Goal: Transaction & Acquisition: Book appointment/travel/reservation

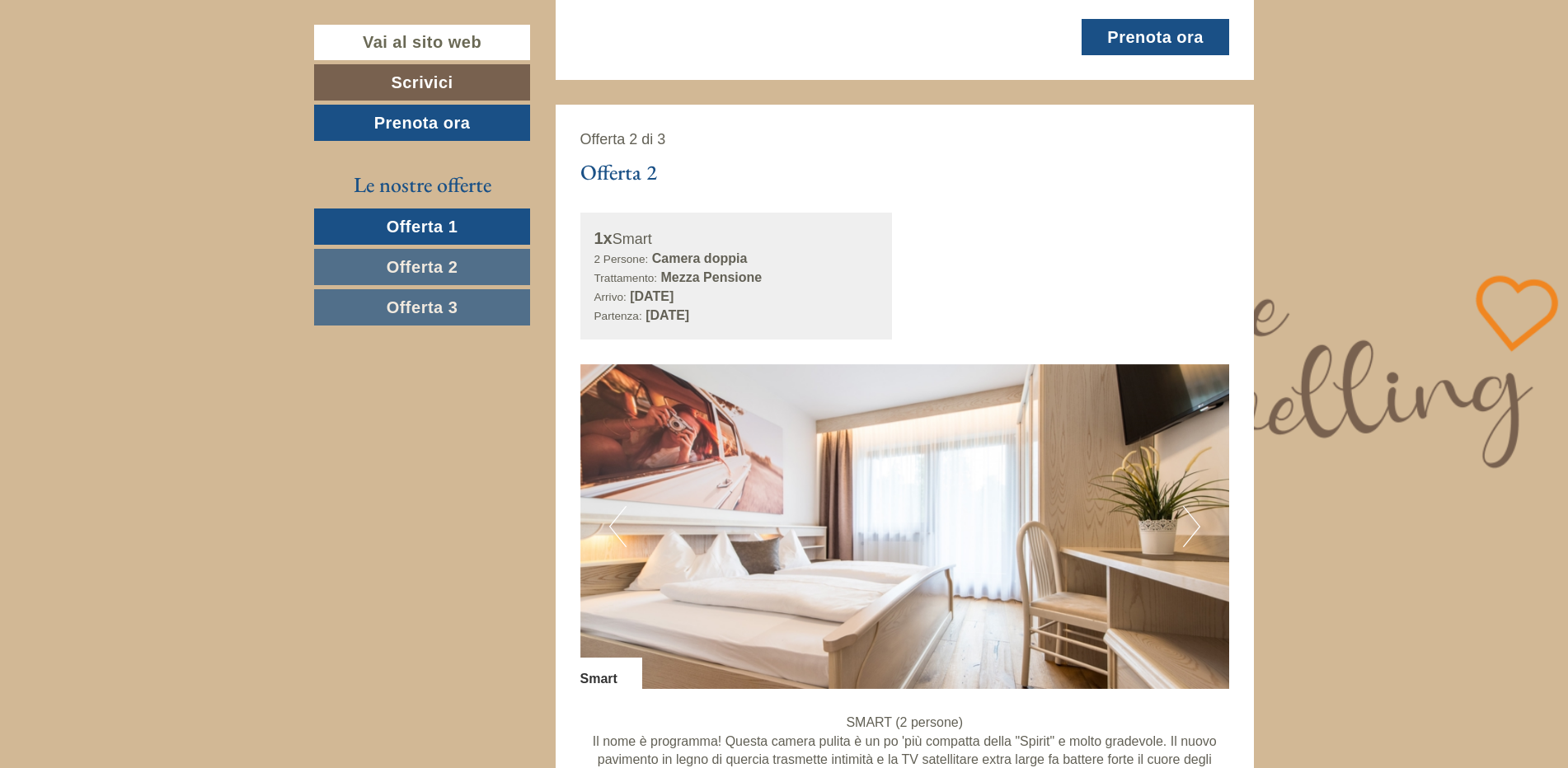
scroll to position [1950, 0]
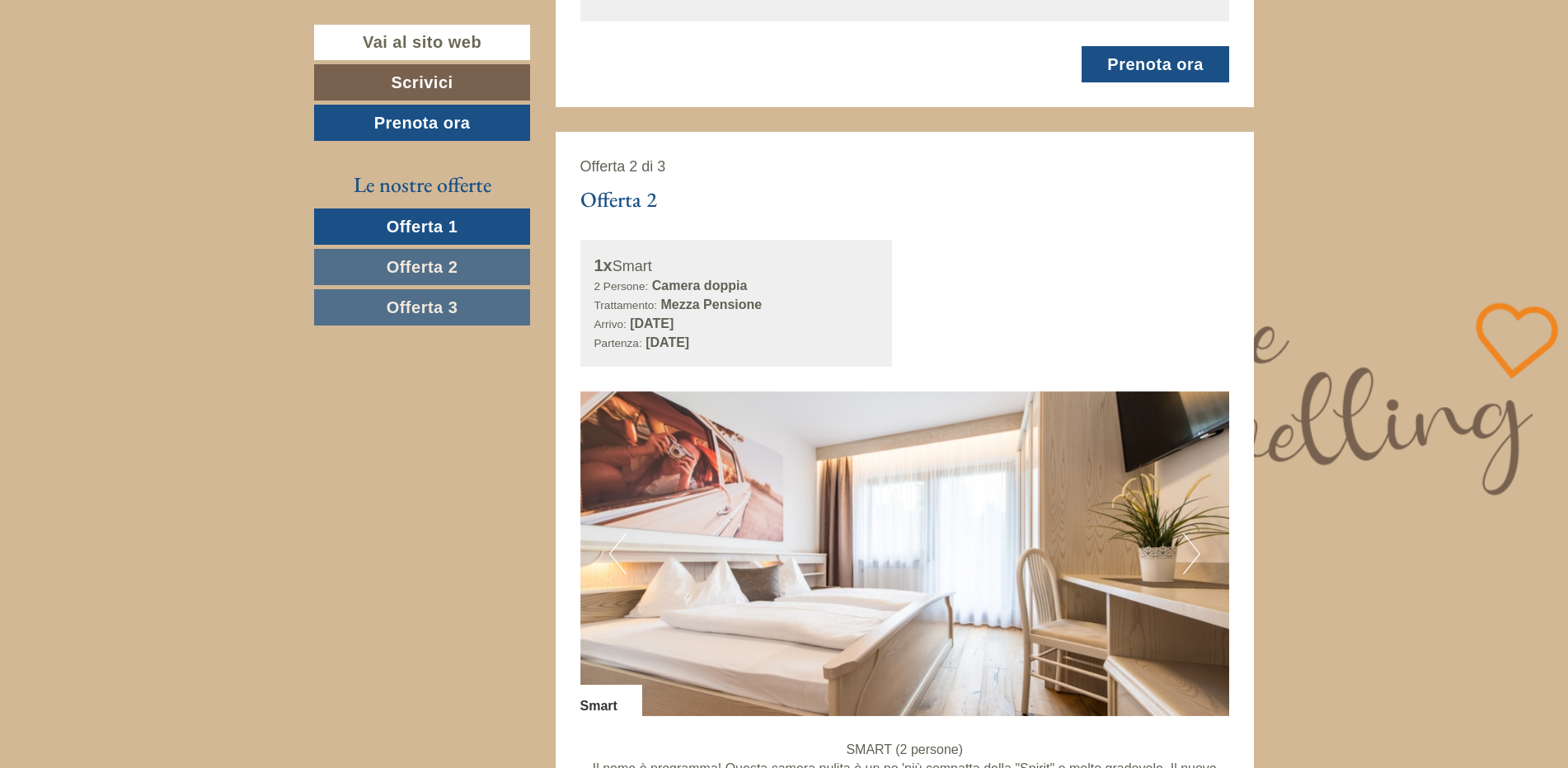
click at [429, 263] on span "Offerta 2" at bounding box center [422, 267] width 72 height 18
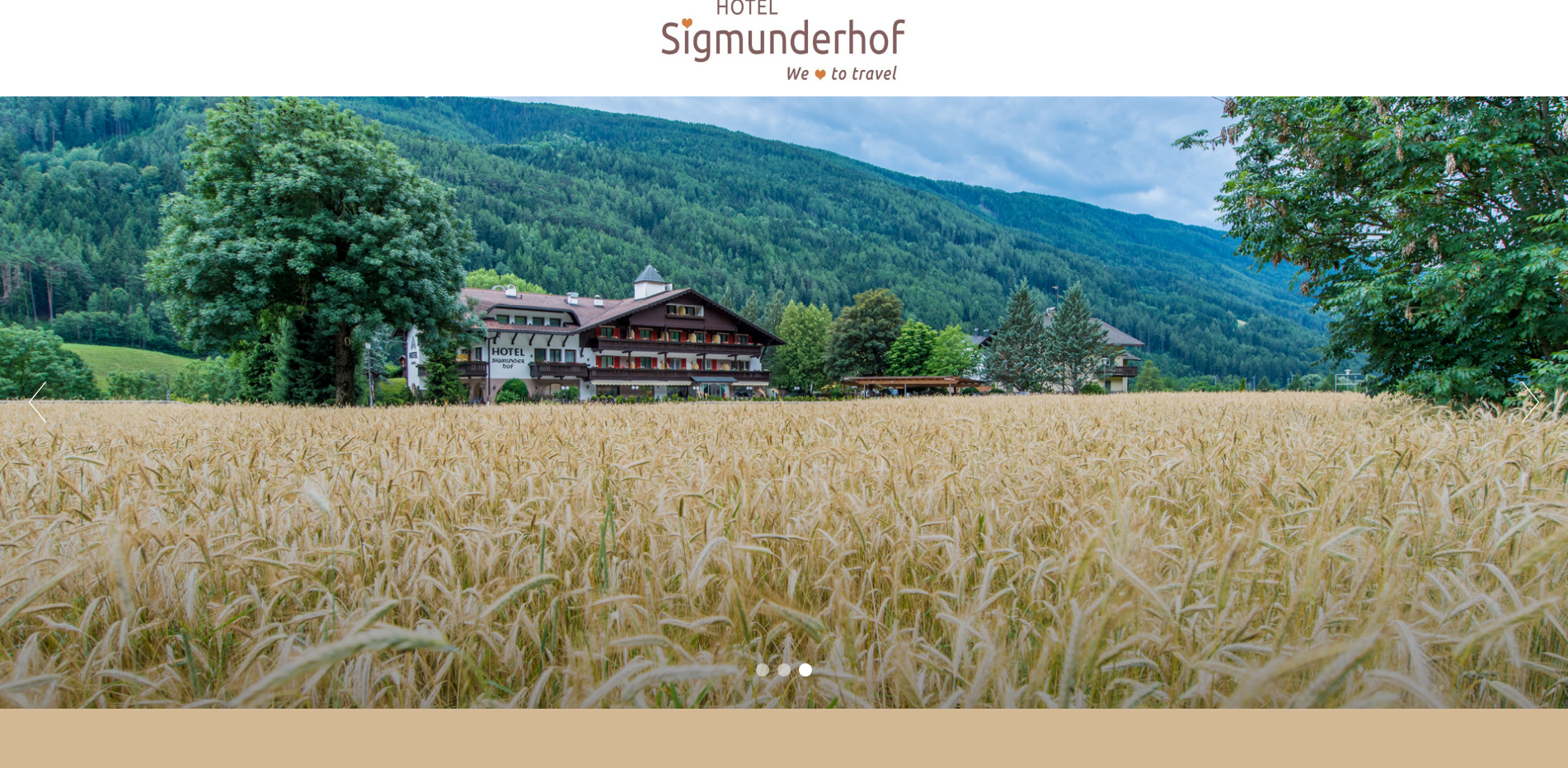
scroll to position [0, 0]
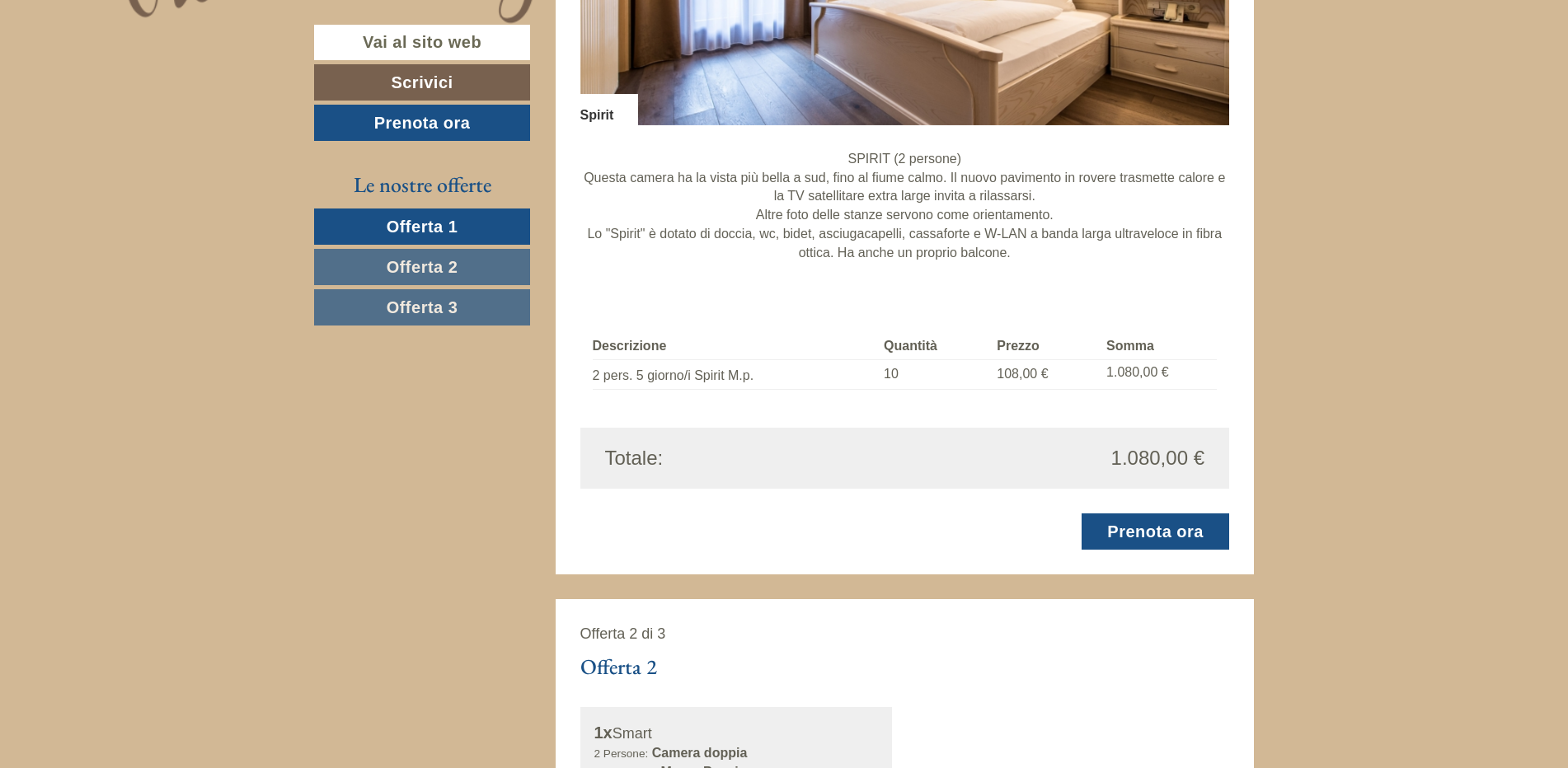
scroll to position [1593, 0]
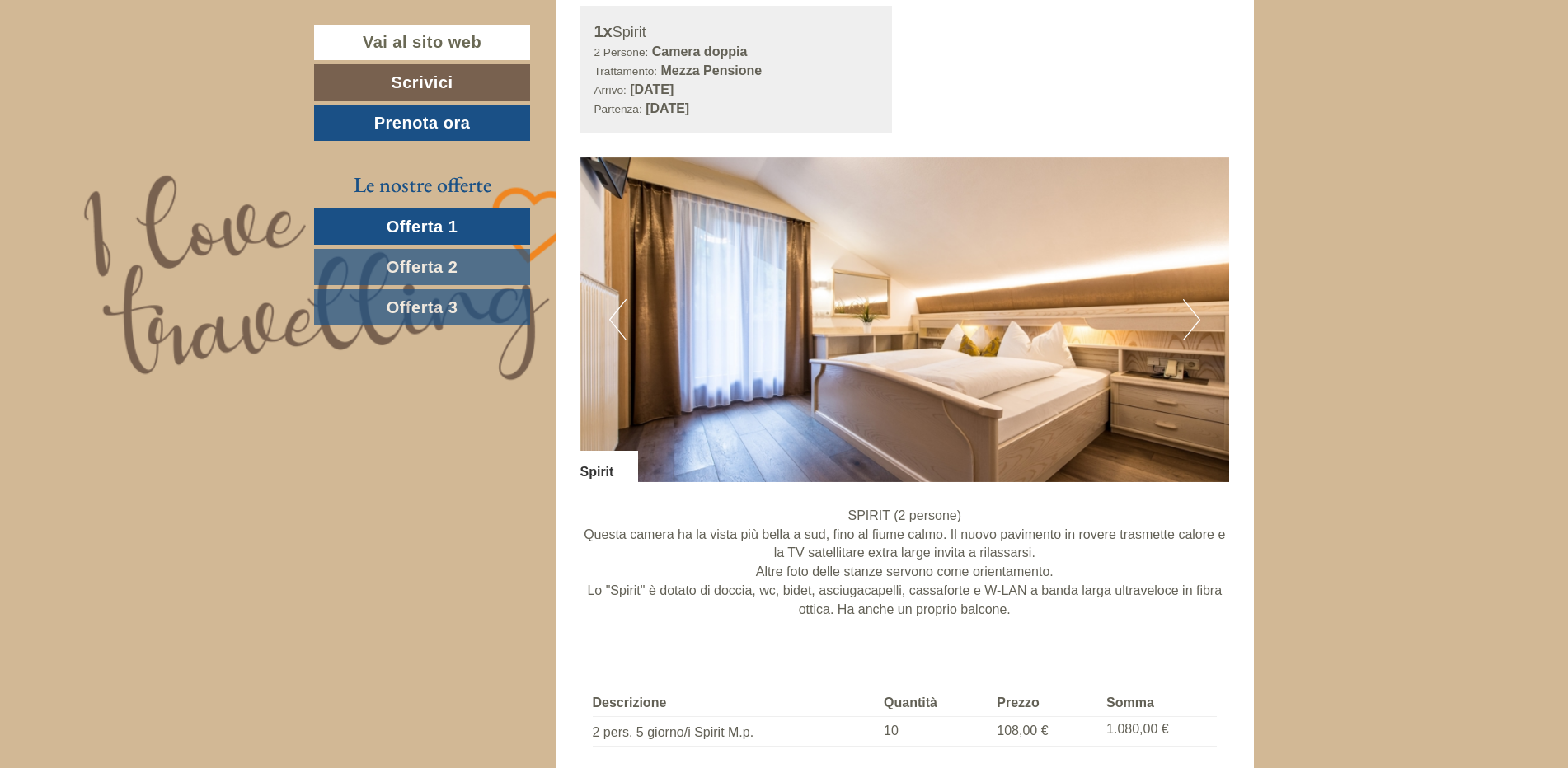
scroll to position [1263, 0]
